Goal: Transaction & Acquisition: Purchase product/service

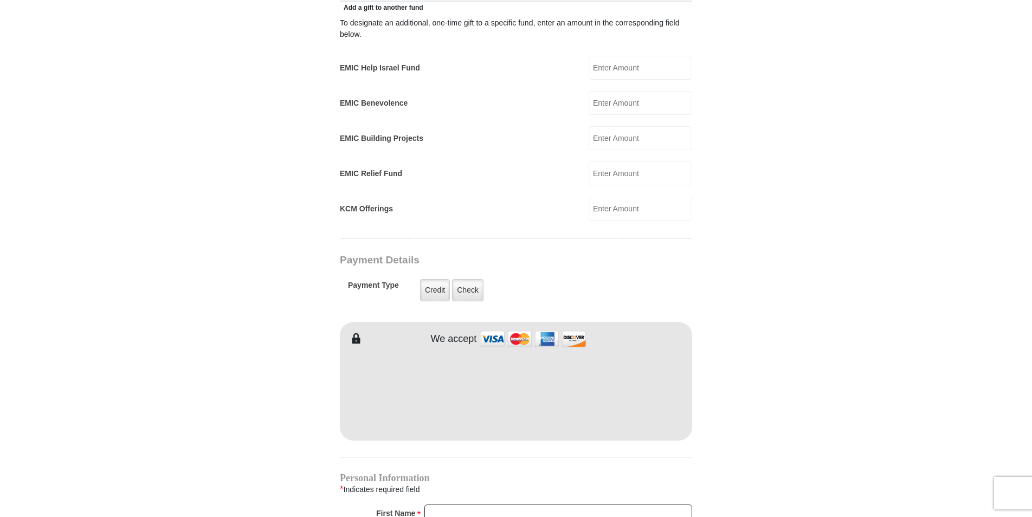
scroll to position [705, 0]
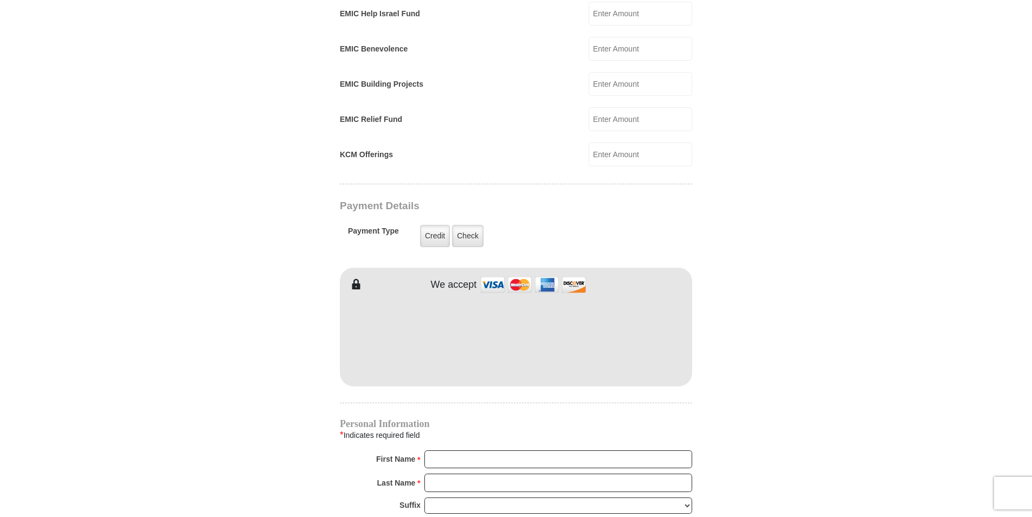
type input "91.00"
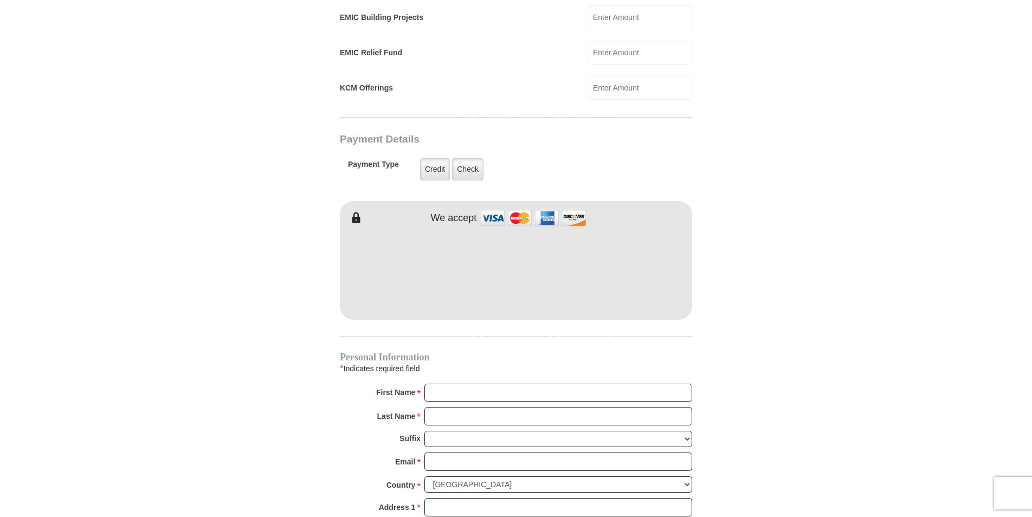
scroll to position [921, 0]
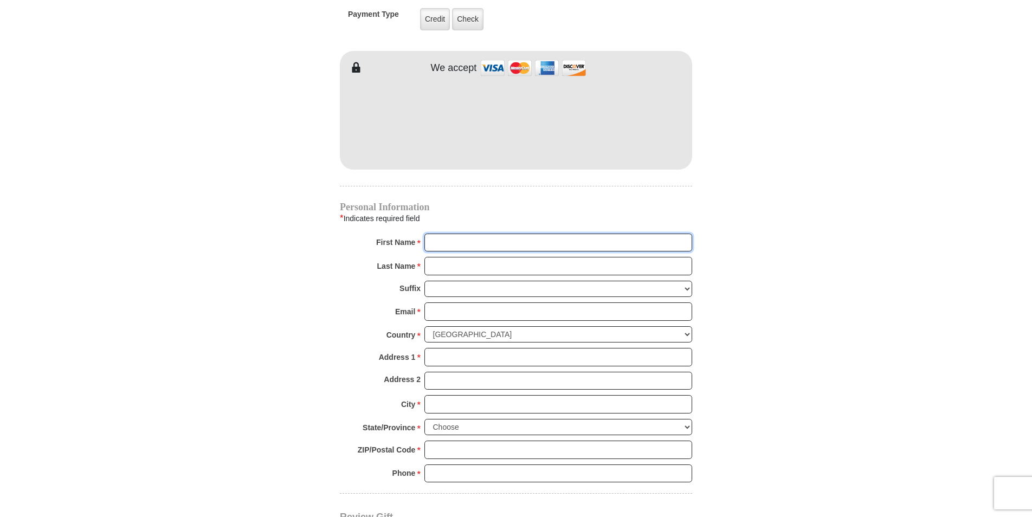
click at [526, 234] on input "First Name *" at bounding box center [558, 243] width 268 height 18
type input "Brenda"
type input "Townsend"
type input "bstarr1958@outlook.com"
type input "P.O. Box 89,"
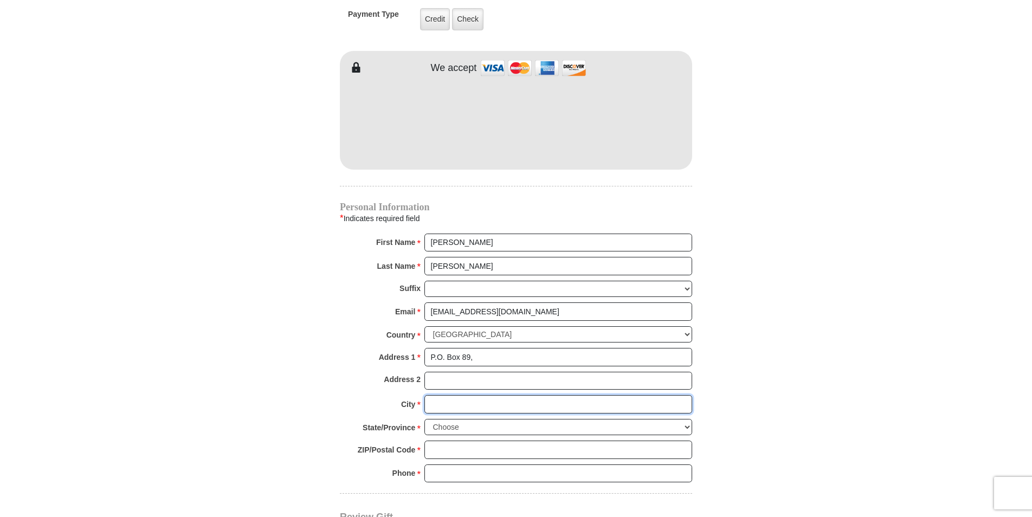
type input "Merridian"
select select "TX"
type input "76665"
drag, startPoint x: 484, startPoint y: 460, endPoint x: 356, endPoint y: 469, distance: 128.8
click at [356, 469] on div "Phone * * 2547219118 Please enter Phone Number Please enter Phone" at bounding box center [516, 477] width 352 height 24
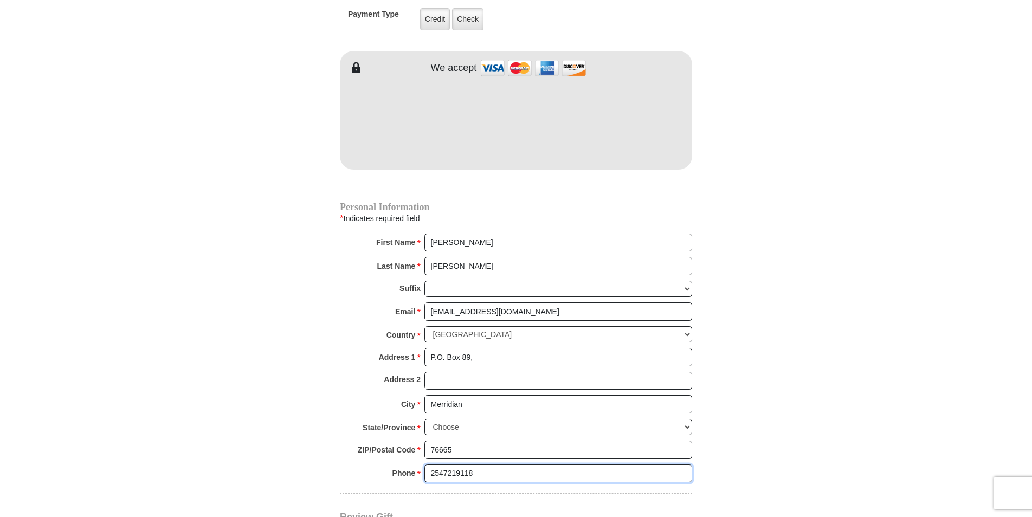
type input "8"
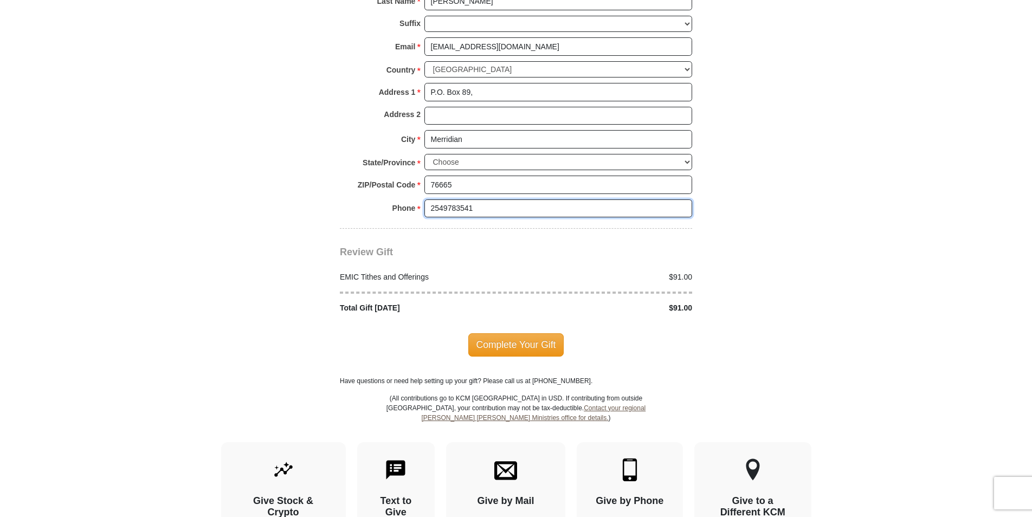
scroll to position [1193, 0]
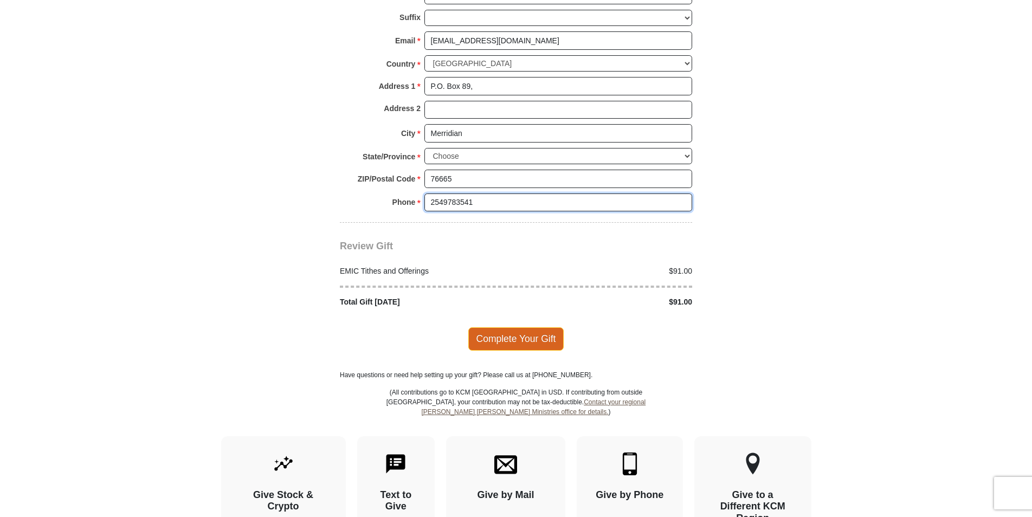
type input "2549783541"
click at [509, 327] on span "Complete Your Gift" at bounding box center [516, 338] width 96 height 23
